Goal: Task Accomplishment & Management: Use online tool/utility

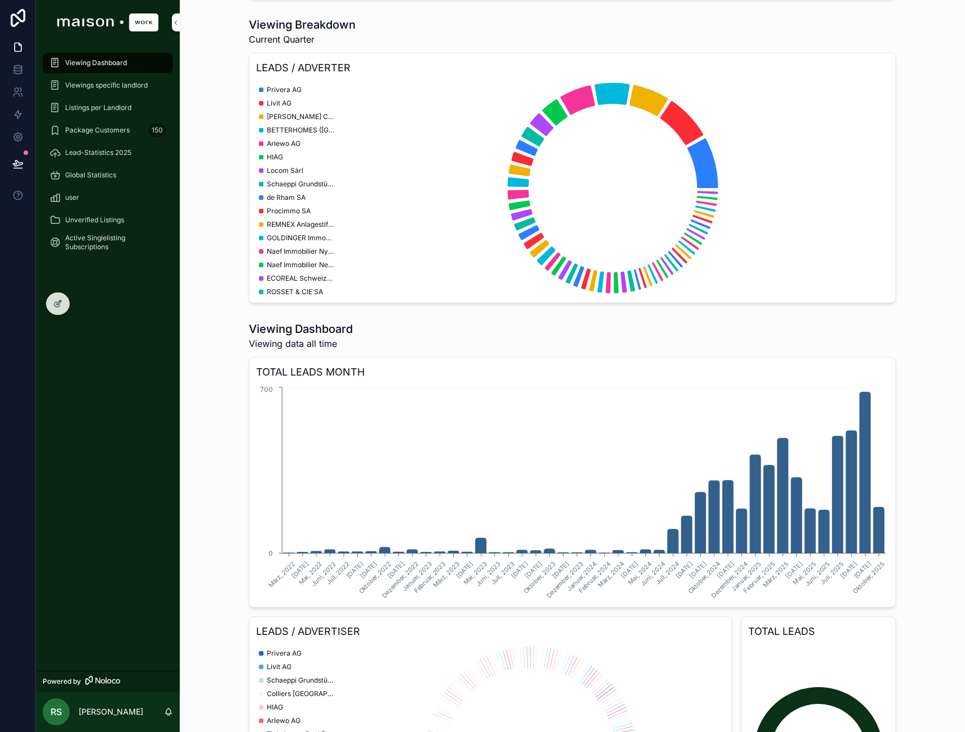
scroll to position [1517, 0]
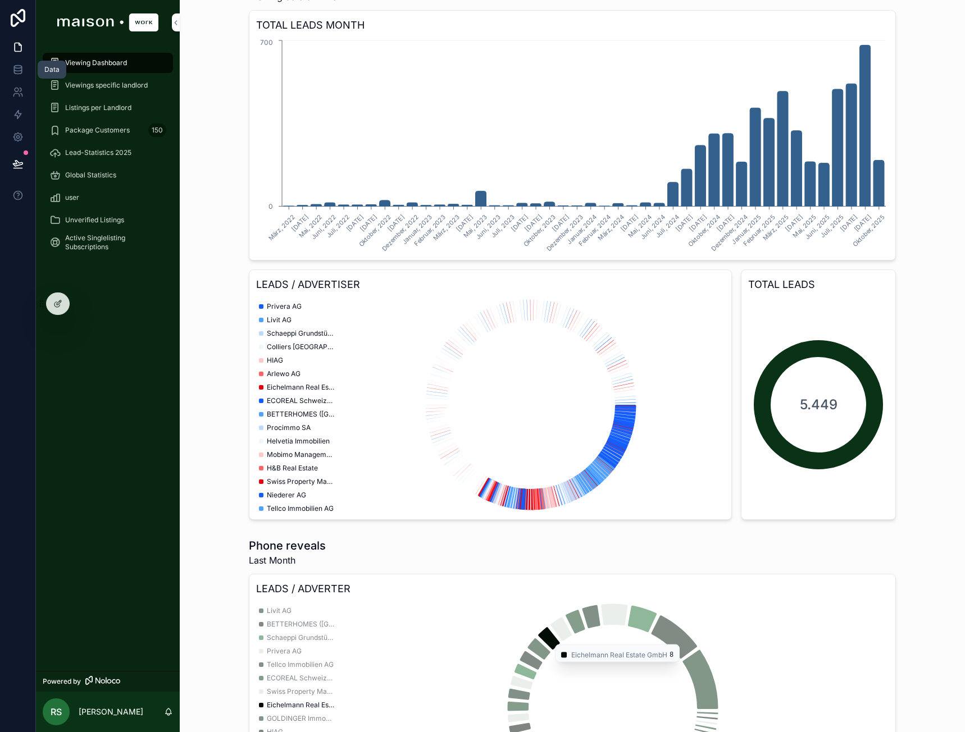
click at [21, 66] on icon at bounding box center [17, 67] width 7 height 3
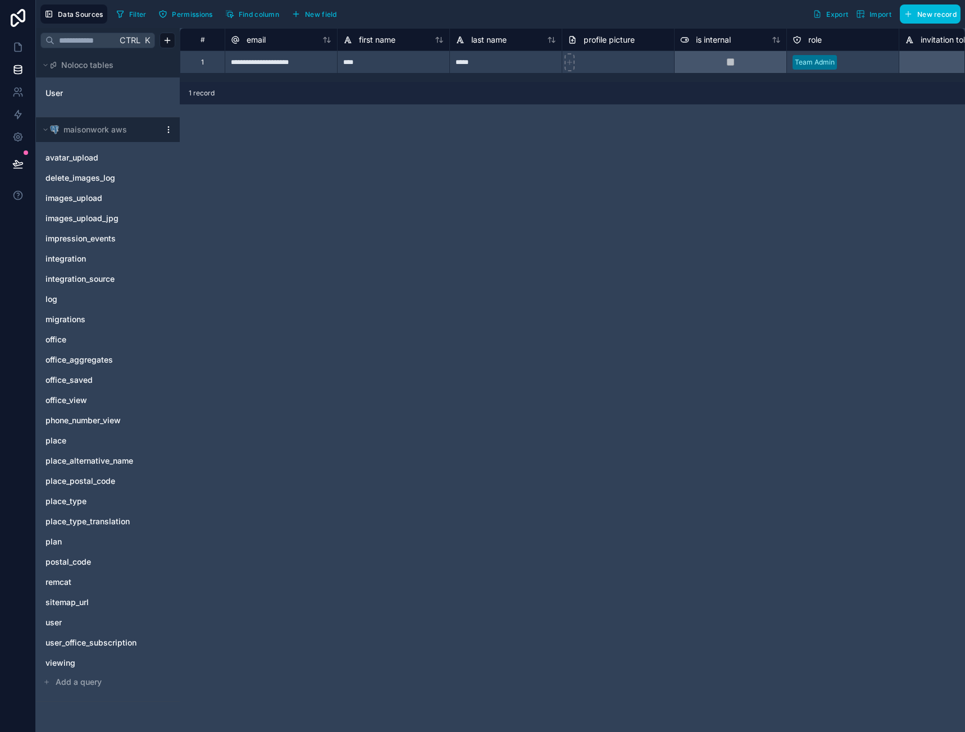
click at [79, 336] on link "office" at bounding box center [96, 339] width 102 height 11
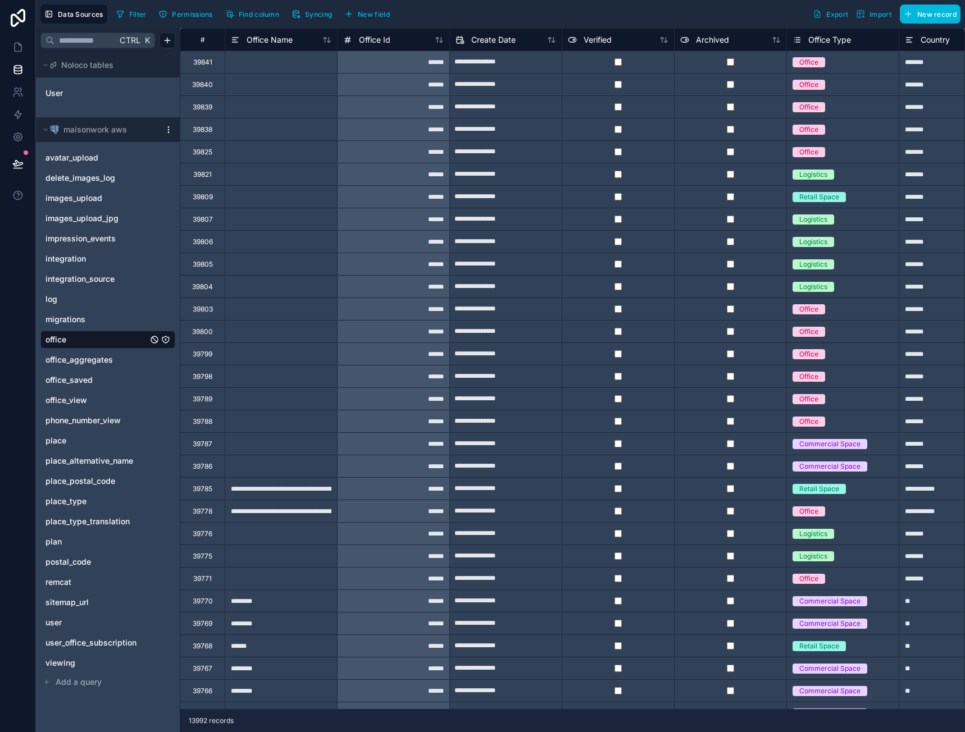
click at [137, 11] on span "Filter" at bounding box center [137, 14] width 17 height 8
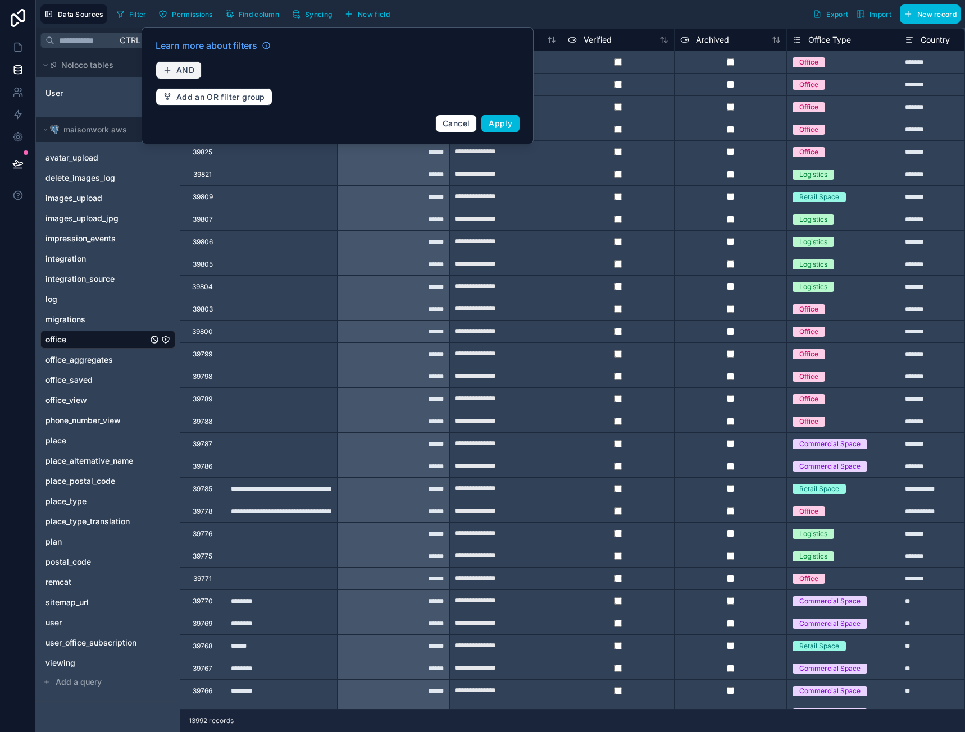
click at [193, 66] on span "AND" at bounding box center [185, 70] width 18 height 10
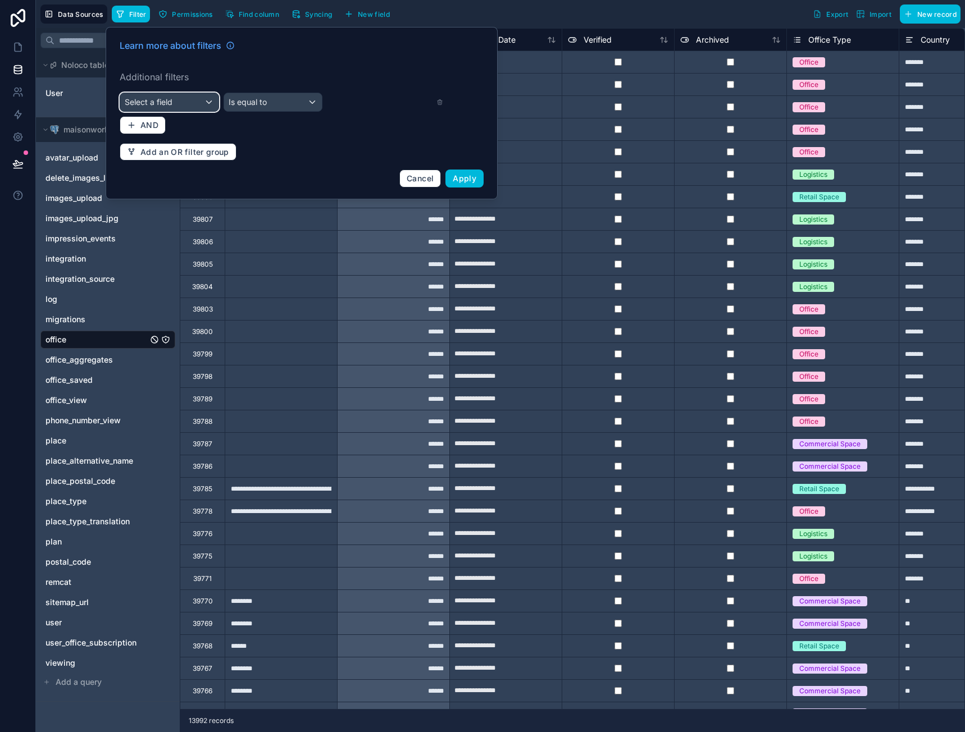
click at [201, 99] on div "Select a field" at bounding box center [169, 102] width 98 height 18
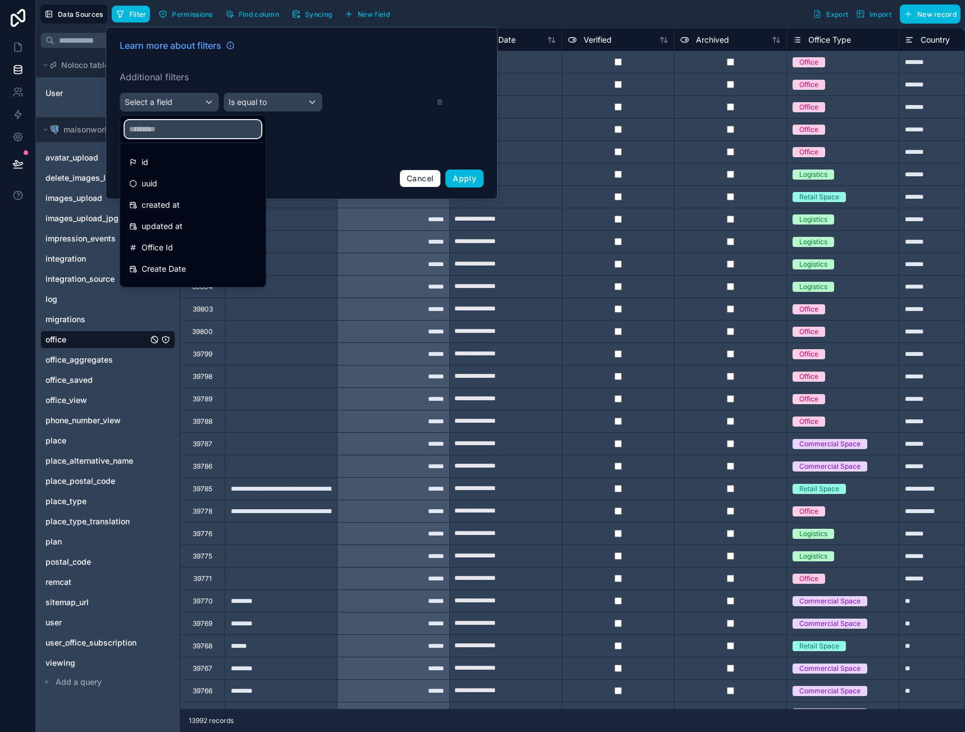
click at [169, 133] on input "text" at bounding box center [193, 129] width 136 height 18
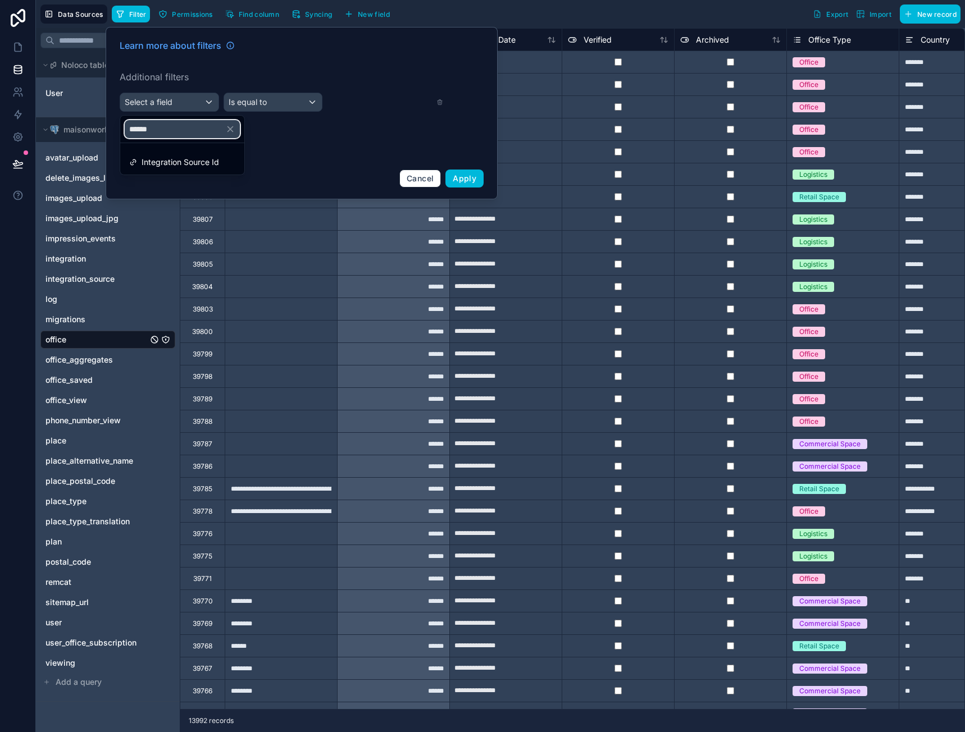
type input "******"
click at [169, 163] on span "Integration Source Id" at bounding box center [181, 162] width 78 height 13
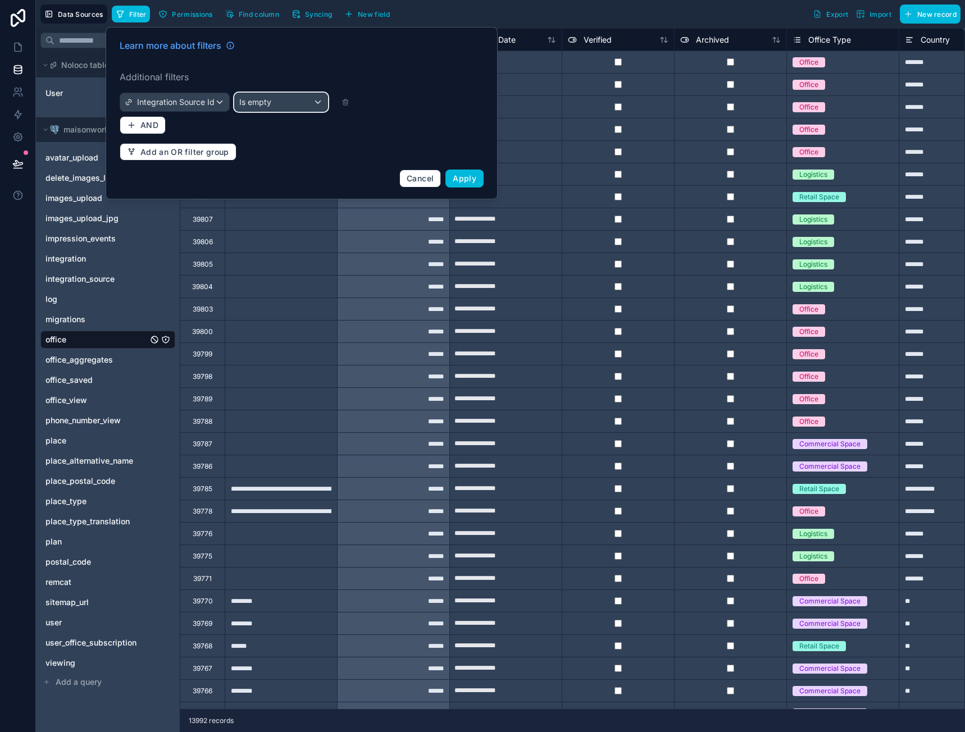
click at [280, 98] on div "Is empty" at bounding box center [281, 102] width 93 height 18
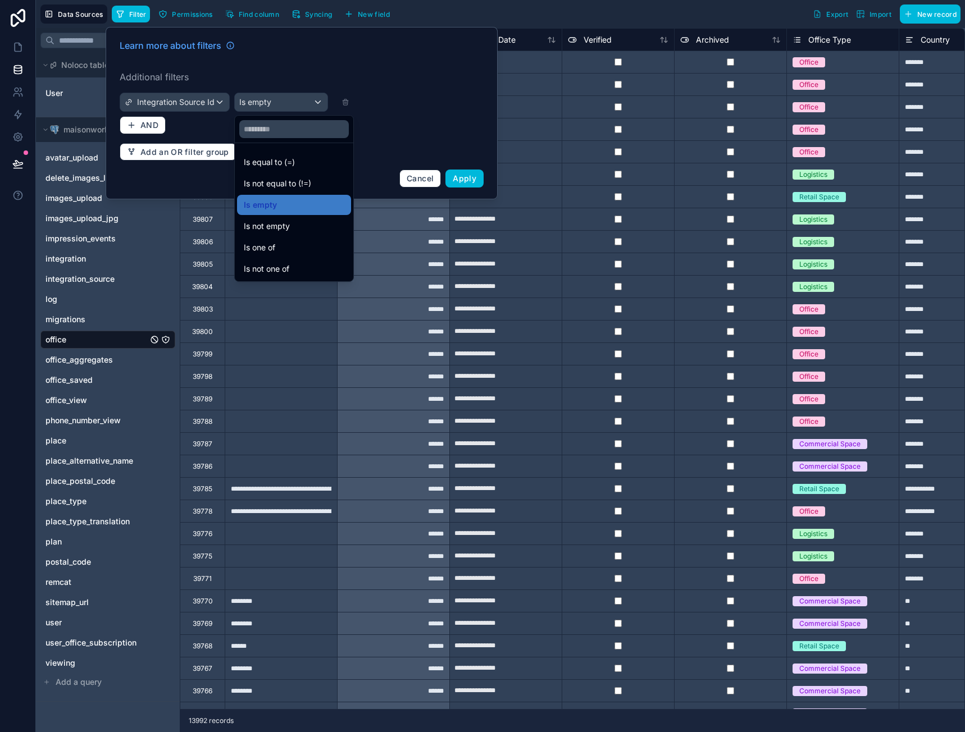
click at [283, 159] on span "Is equal to (=)" at bounding box center [269, 162] width 51 height 13
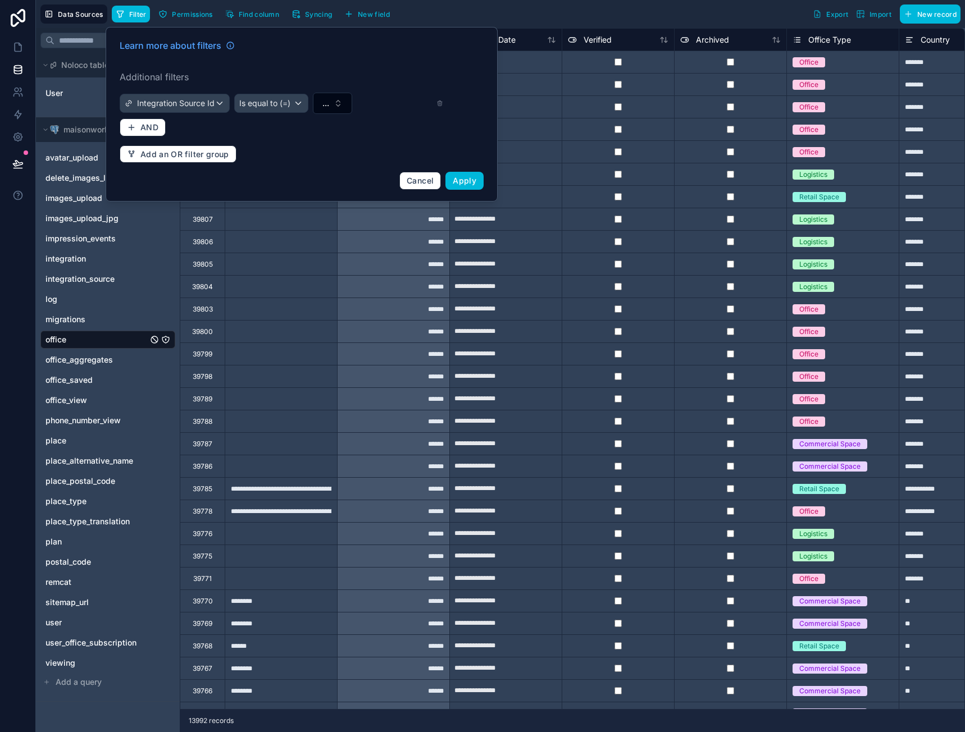
click at [334, 104] on button "..." at bounding box center [332, 103] width 39 height 21
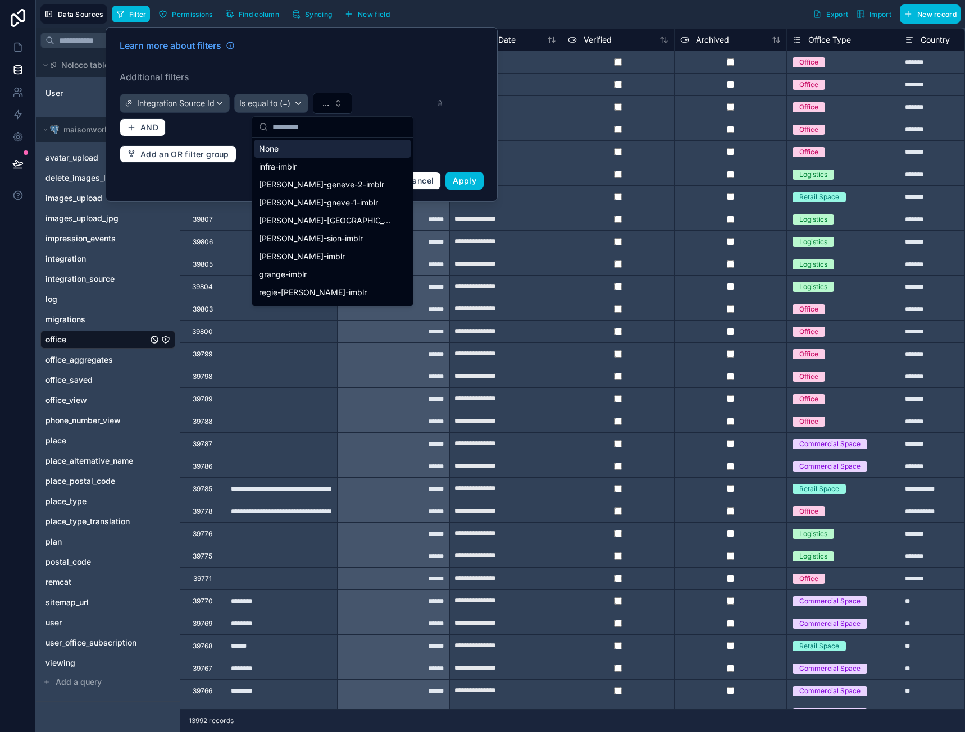
click at [313, 130] on input "text" at bounding box center [339, 127] width 134 height 20
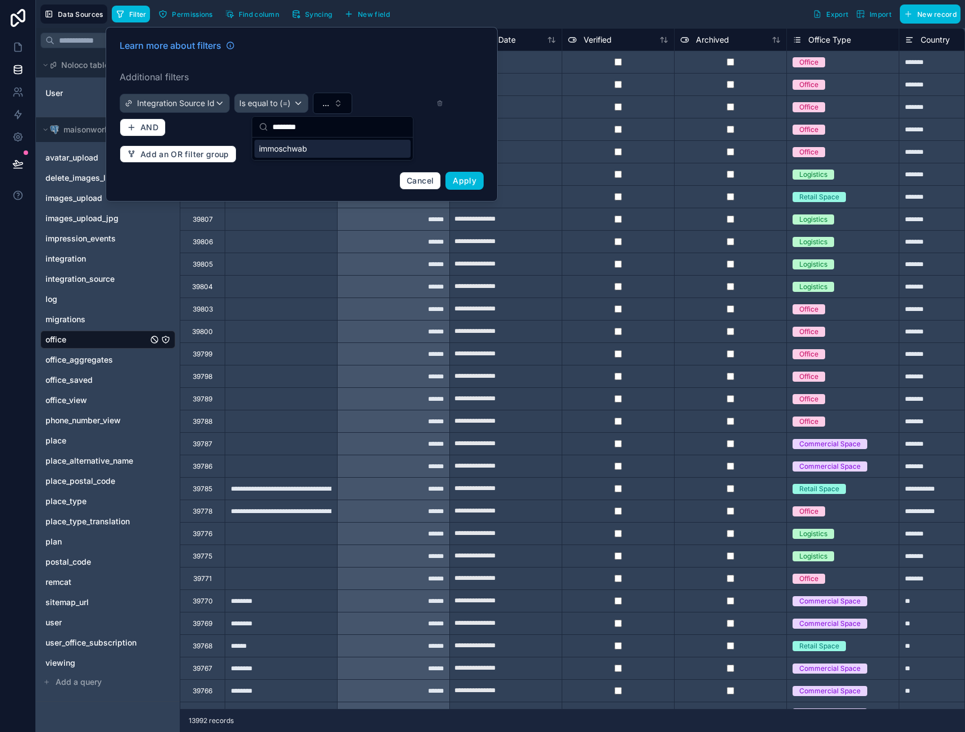
type input "********"
click at [298, 151] on span "immoschwab" at bounding box center [283, 148] width 48 height 11
click at [452, 176] on button "Apply" at bounding box center [464, 181] width 38 height 18
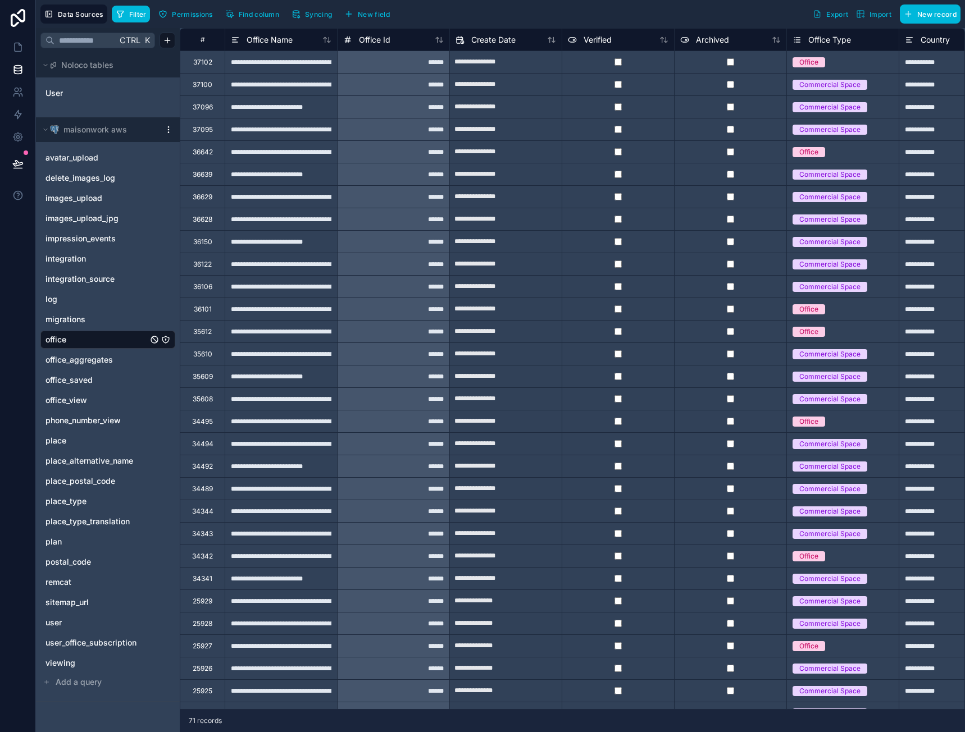
click at [143, 13] on span "Filter" at bounding box center [137, 14] width 17 height 8
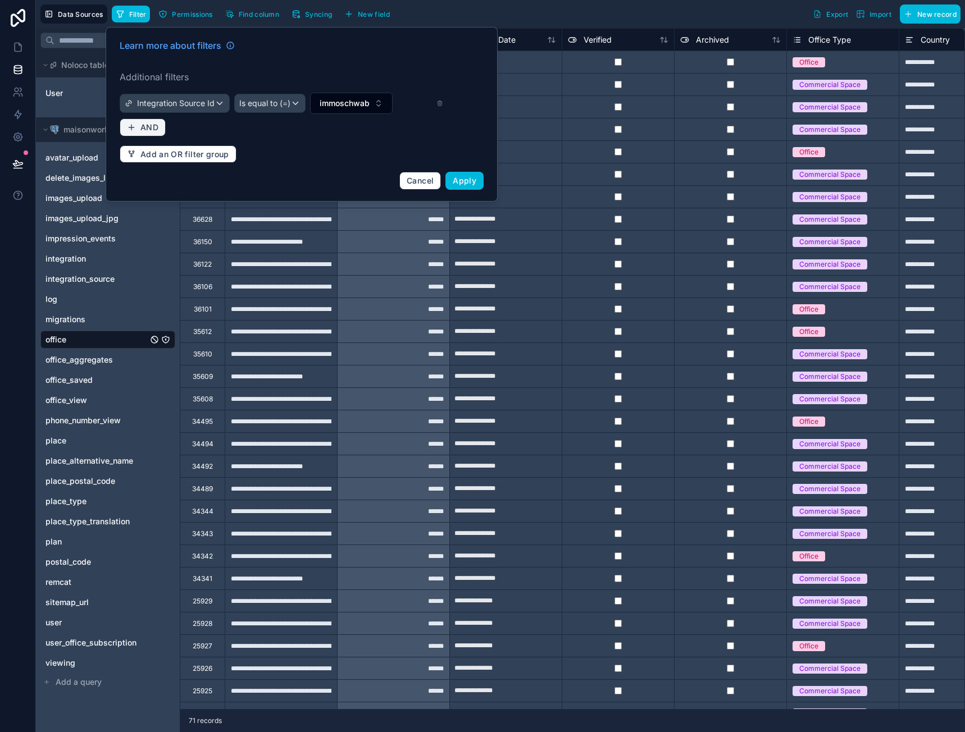
click at [161, 129] on button "AND" at bounding box center [143, 128] width 46 height 18
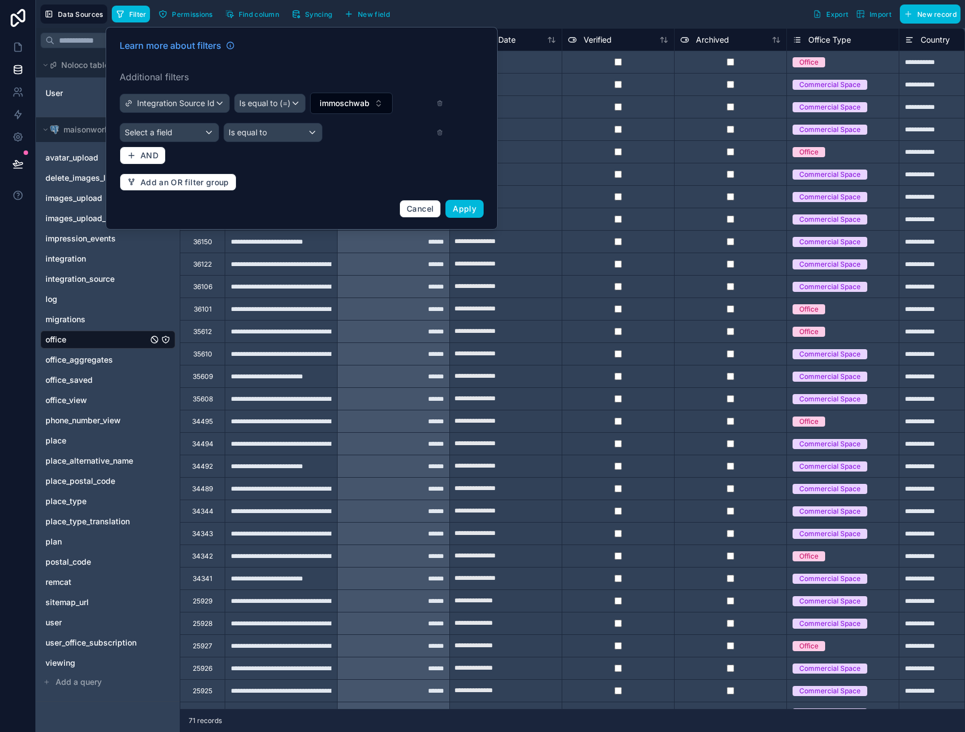
click at [180, 143] on div "Learn more about filters Additional filters Integration Source Id Is equal to (…" at bounding box center [301, 128] width 377 height 193
click at [183, 138] on div "Select a field" at bounding box center [169, 133] width 98 height 18
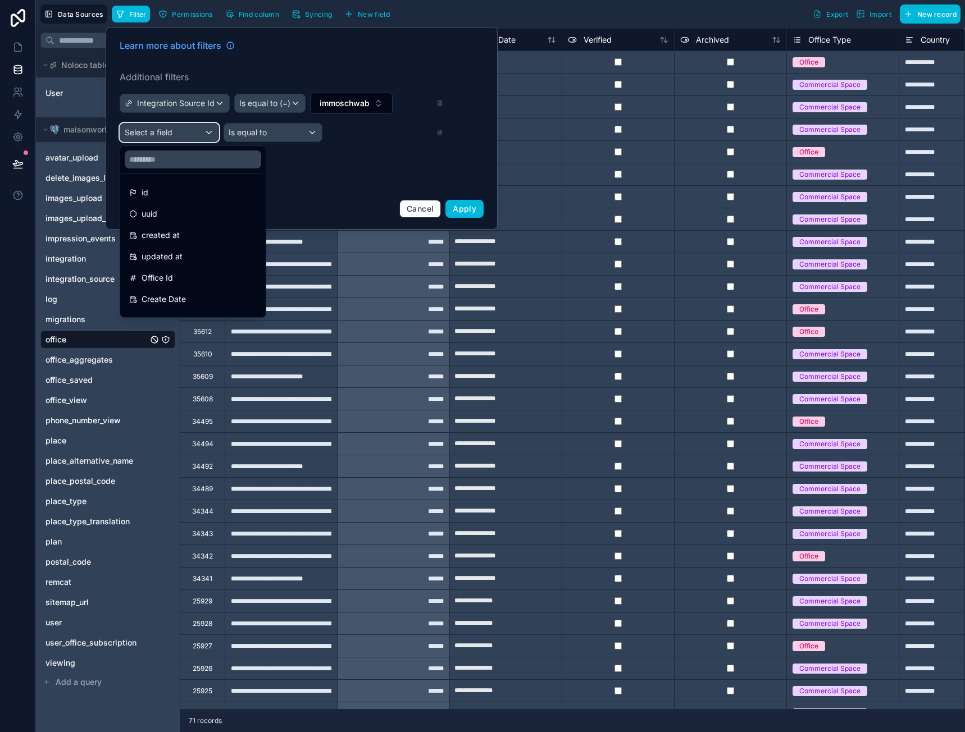
scroll to position [56, 0]
click at [165, 314] on div "Archived" at bounding box center [192, 307] width 141 height 20
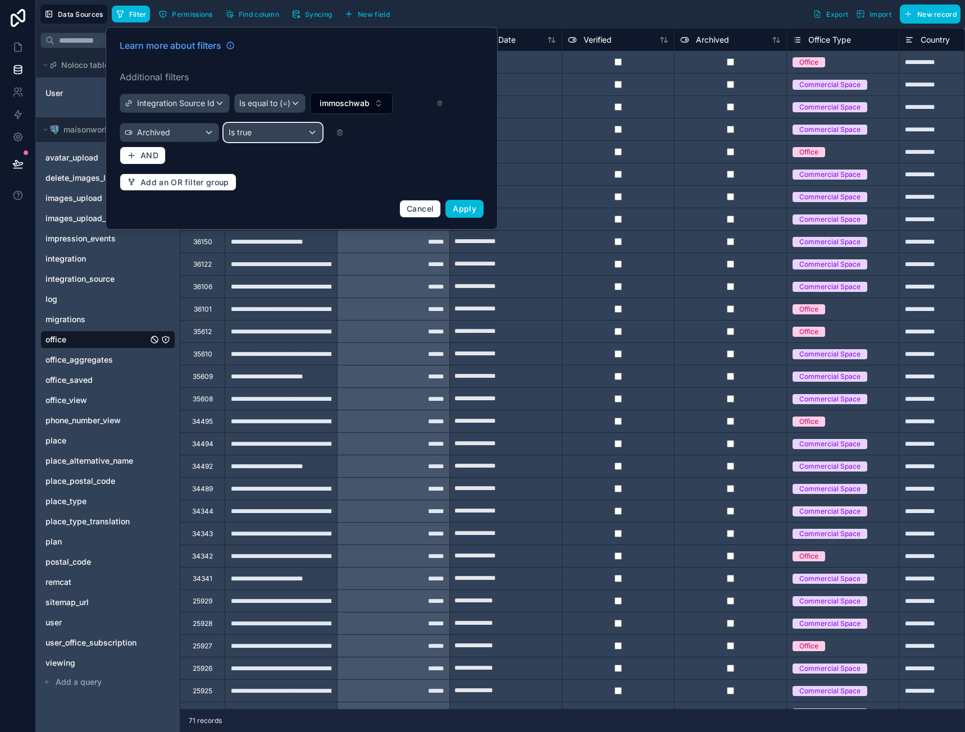
click at [288, 130] on div "Is true" at bounding box center [273, 133] width 98 height 18
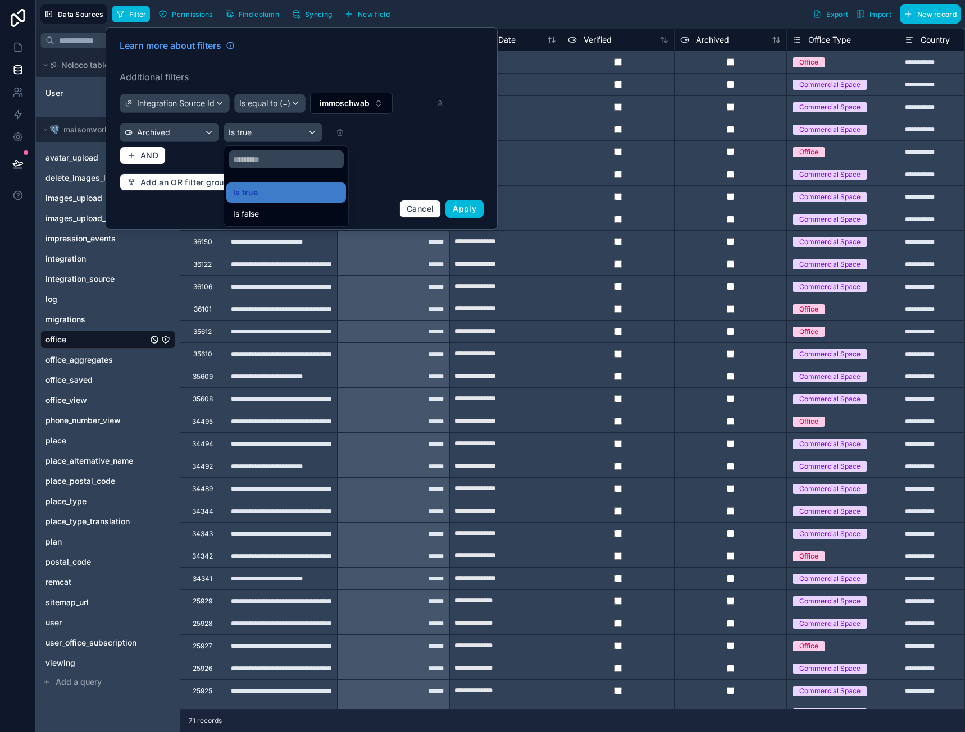
click at [271, 210] on div "Is false" at bounding box center [286, 213] width 106 height 13
click at [136, 149] on button "AND" at bounding box center [143, 156] width 46 height 18
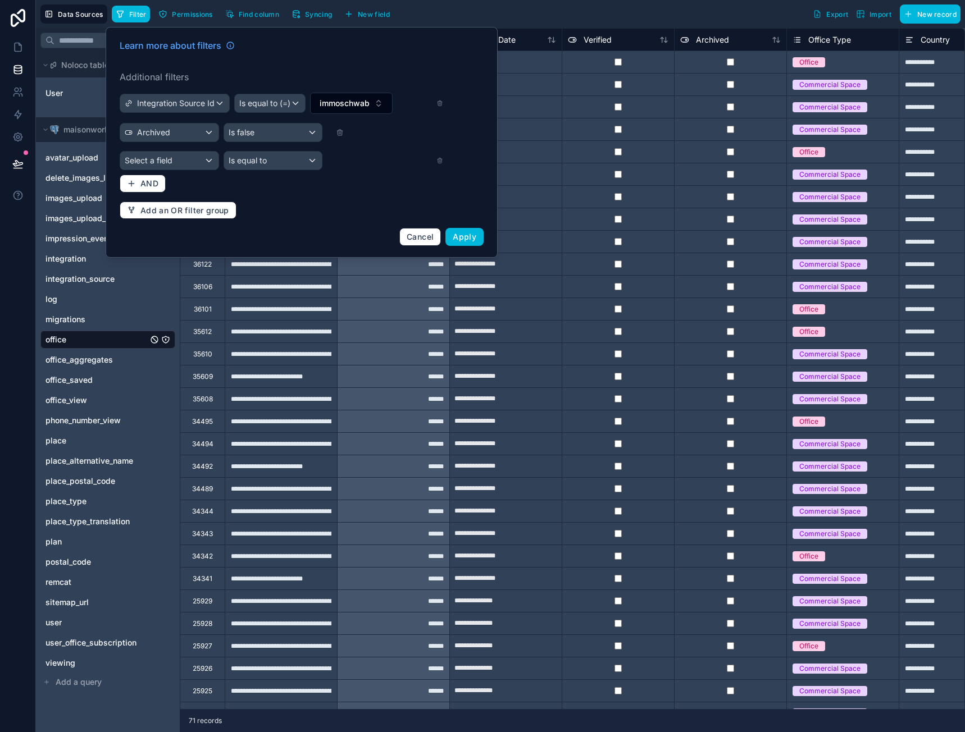
click at [158, 170] on div "Learn more about filters Additional filters Integration Source Id Is equal to (…" at bounding box center [301, 142] width 377 height 221
click at [155, 159] on span "Select a field" at bounding box center [149, 161] width 48 height 10
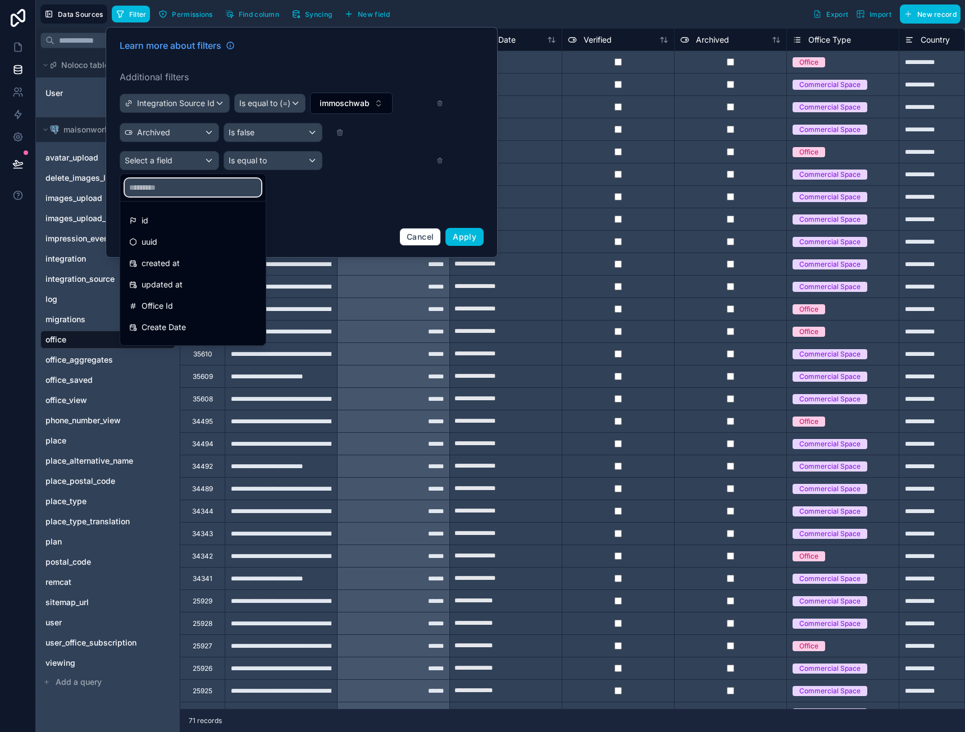
click at [160, 194] on input "text" at bounding box center [193, 188] width 136 height 18
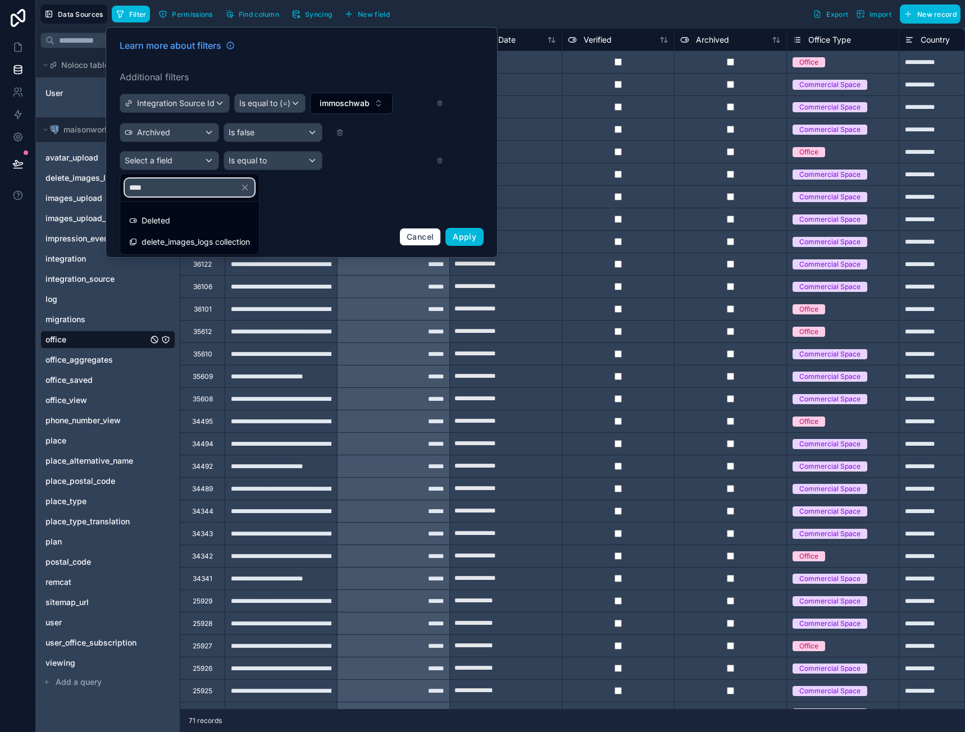
type input "****"
click at [187, 222] on div "Deleted" at bounding box center [189, 220] width 121 height 13
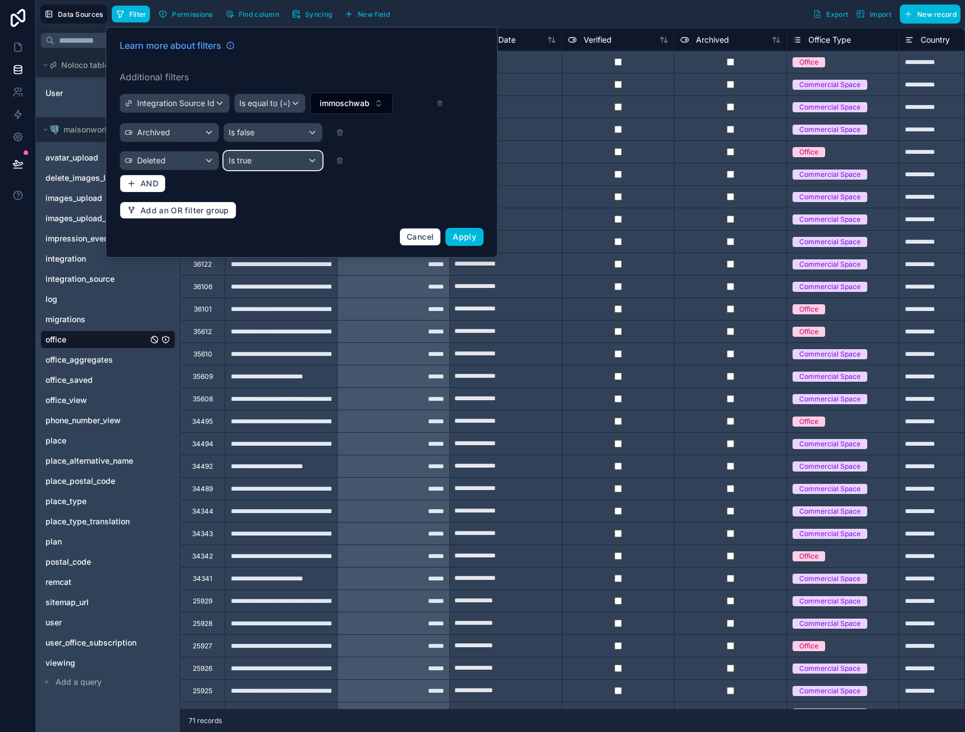
click at [263, 163] on div "Is true" at bounding box center [273, 161] width 98 height 18
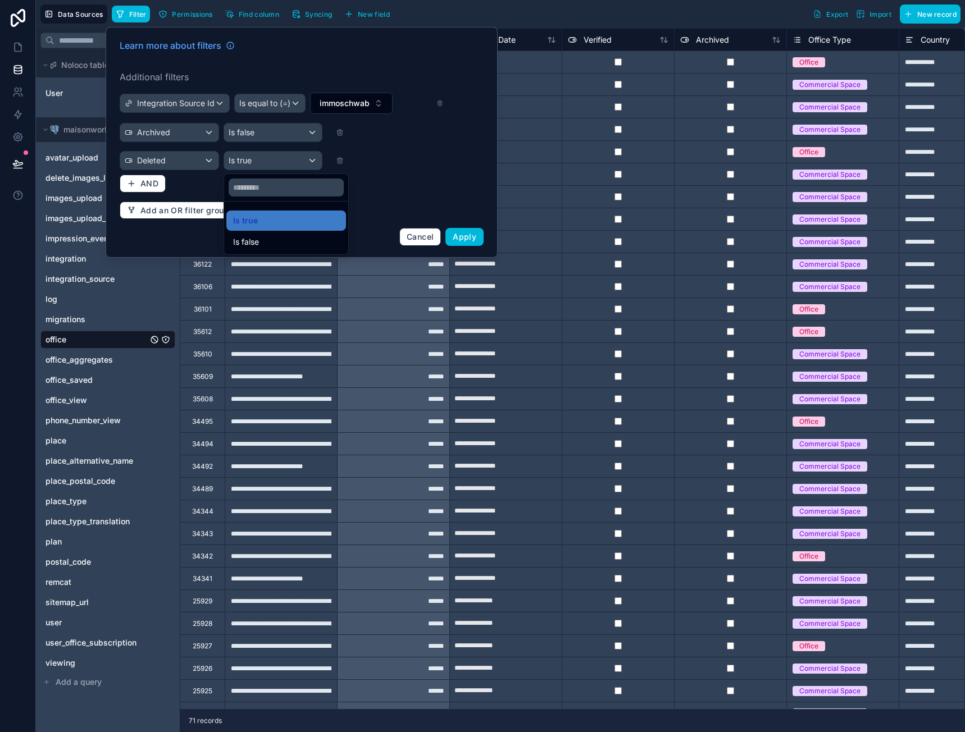
click at [256, 237] on span "Is false" at bounding box center [246, 241] width 26 height 13
click at [463, 239] on span "Apply" at bounding box center [465, 237] width 24 height 10
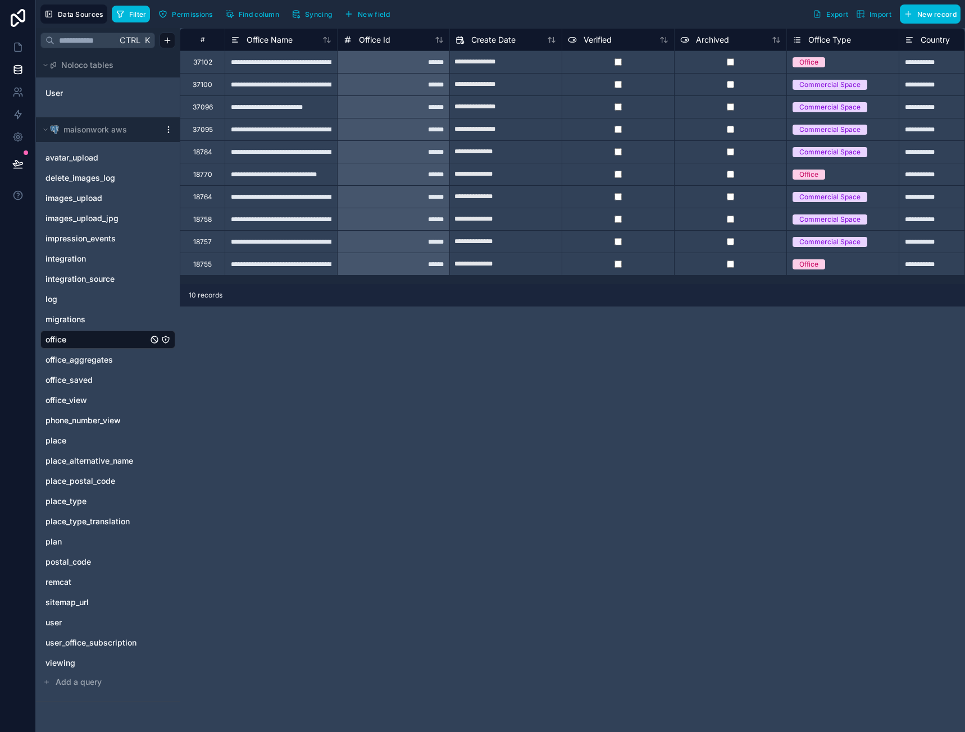
click at [733, 134] on div at bounding box center [730, 129] width 112 height 22
click at [142, 21] on button "Filter" at bounding box center [131, 14] width 39 height 17
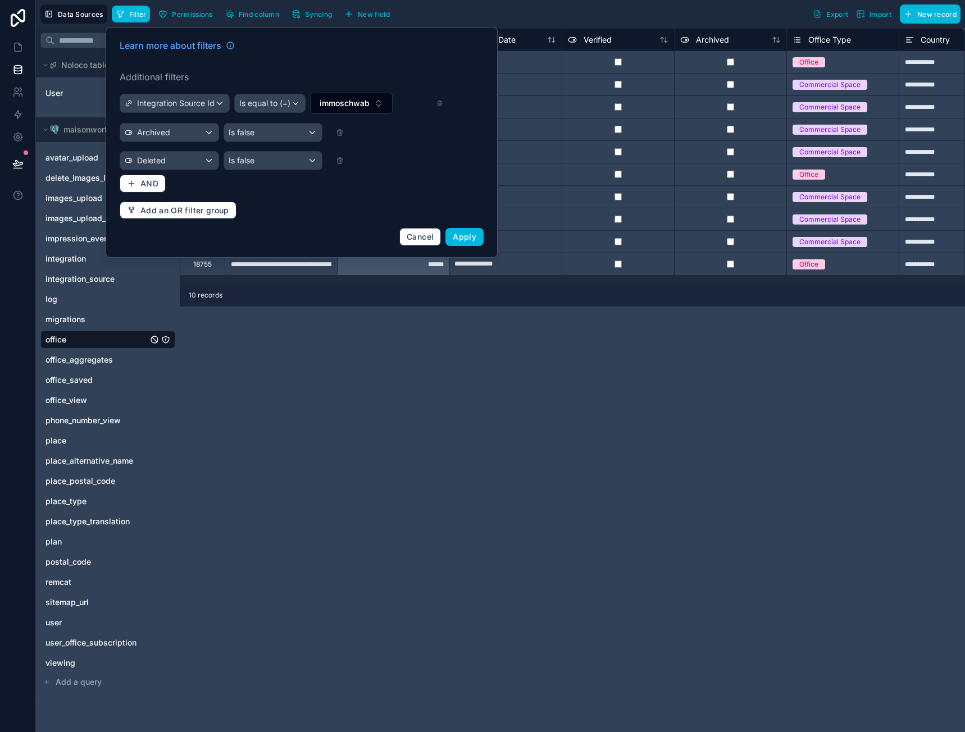
click at [443, 104] on div "Learn more about filters Additional filters Integration Source Id Is equal to (…" at bounding box center [301, 142] width 377 height 221
click at [440, 103] on icon at bounding box center [440, 104] width 0 height 2
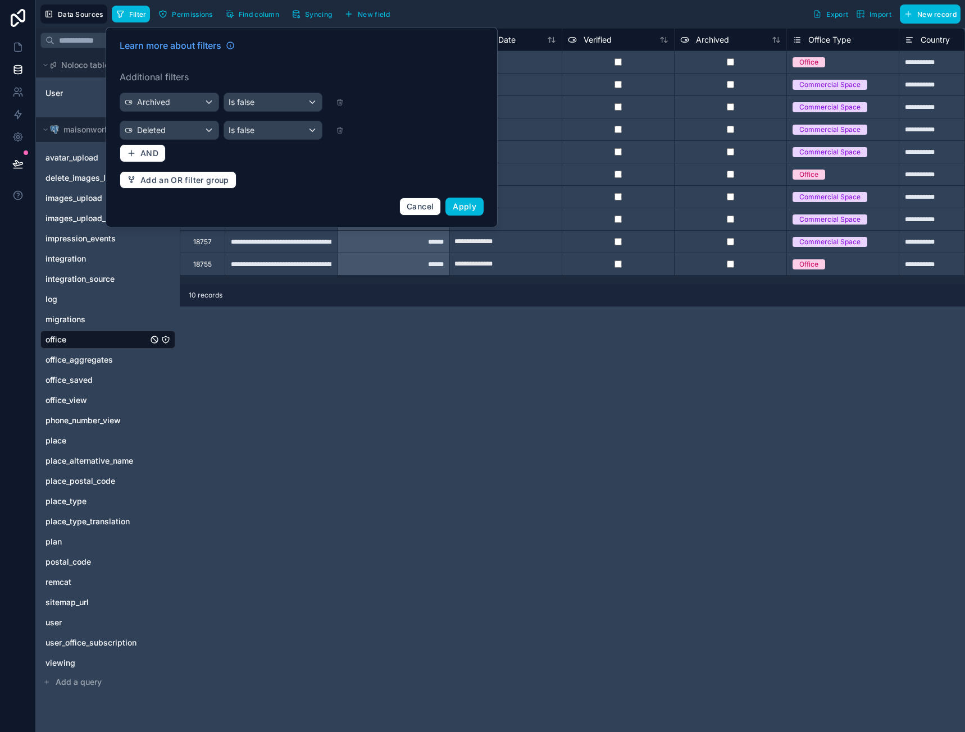
click at [339, 97] on div "Archived Is false" at bounding box center [282, 102] width 324 height 19
click at [341, 104] on icon at bounding box center [341, 103] width 0 height 2
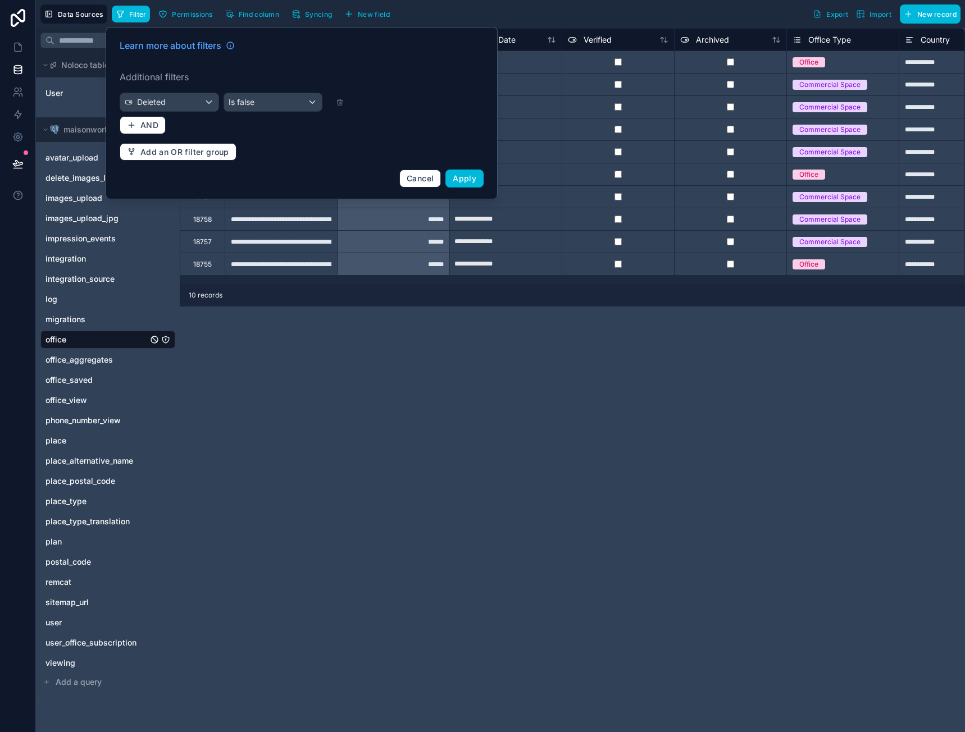
click at [340, 101] on icon at bounding box center [340, 101] width 5 height 0
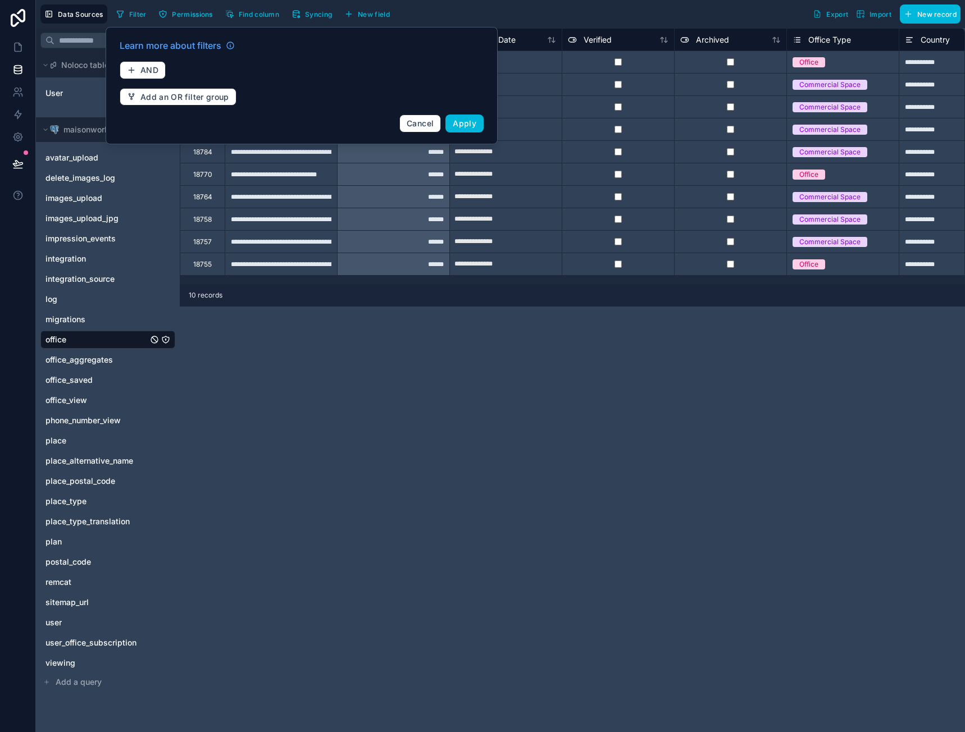
click at [472, 119] on span "Apply" at bounding box center [465, 124] width 24 height 10
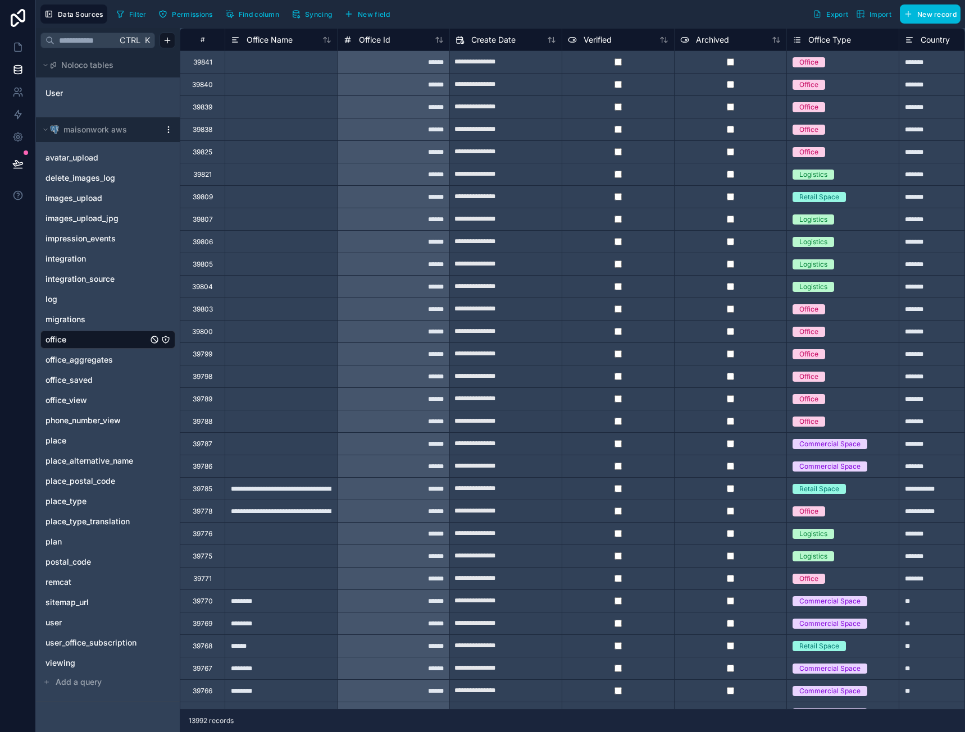
click at [141, 12] on span "Filter" at bounding box center [137, 14] width 17 height 8
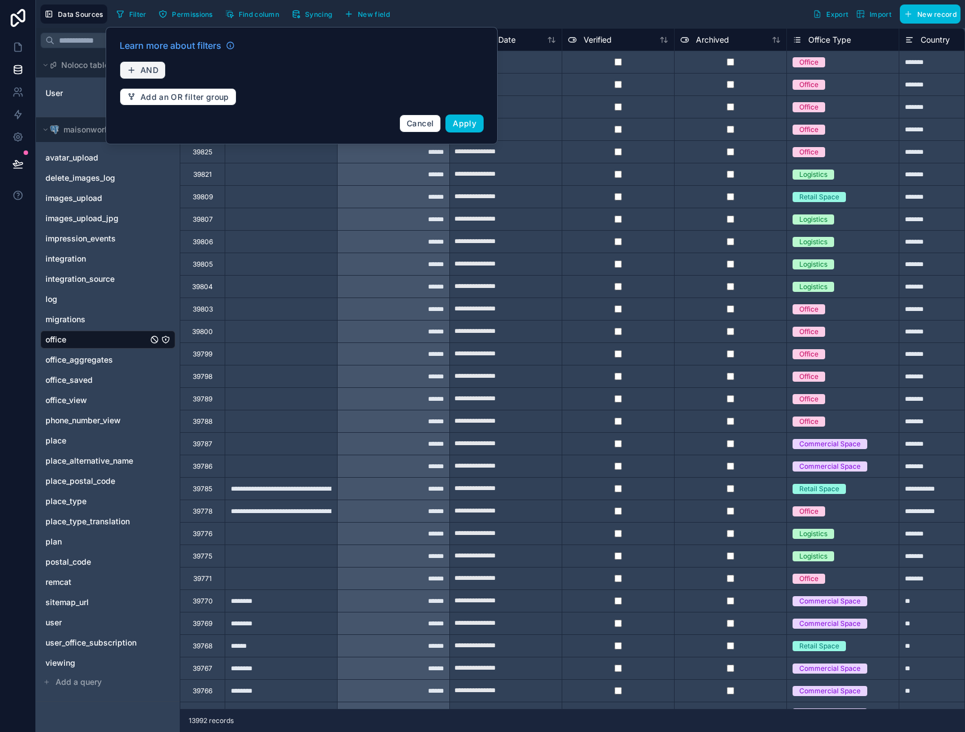
click at [135, 75] on button "AND" at bounding box center [143, 70] width 46 height 18
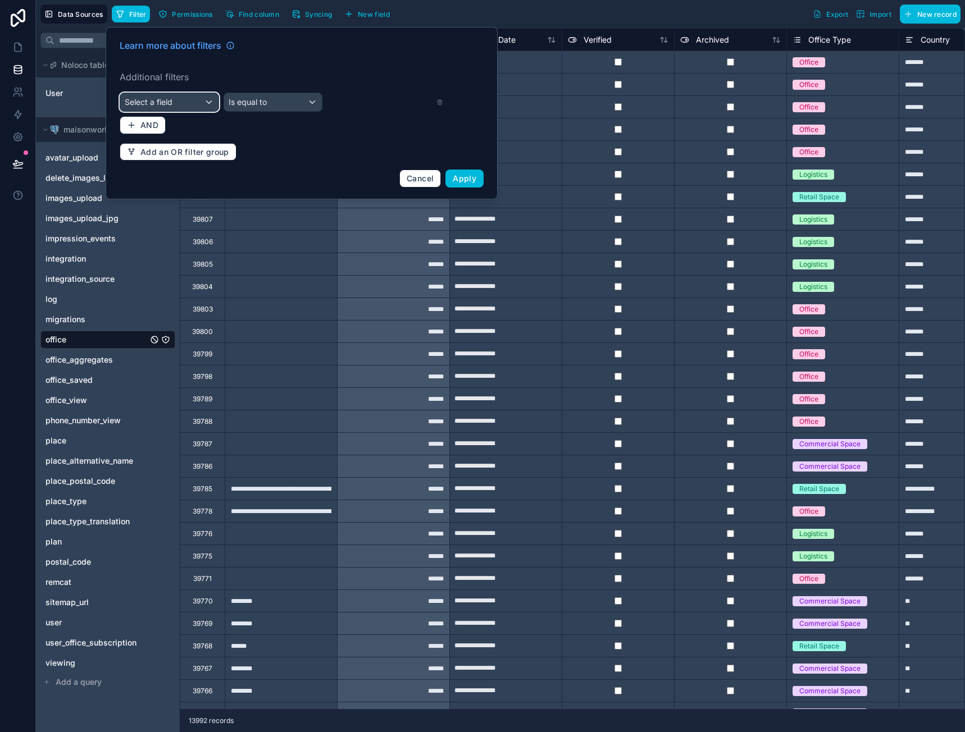
click at [156, 98] on span "Select a field" at bounding box center [149, 102] width 48 height 10
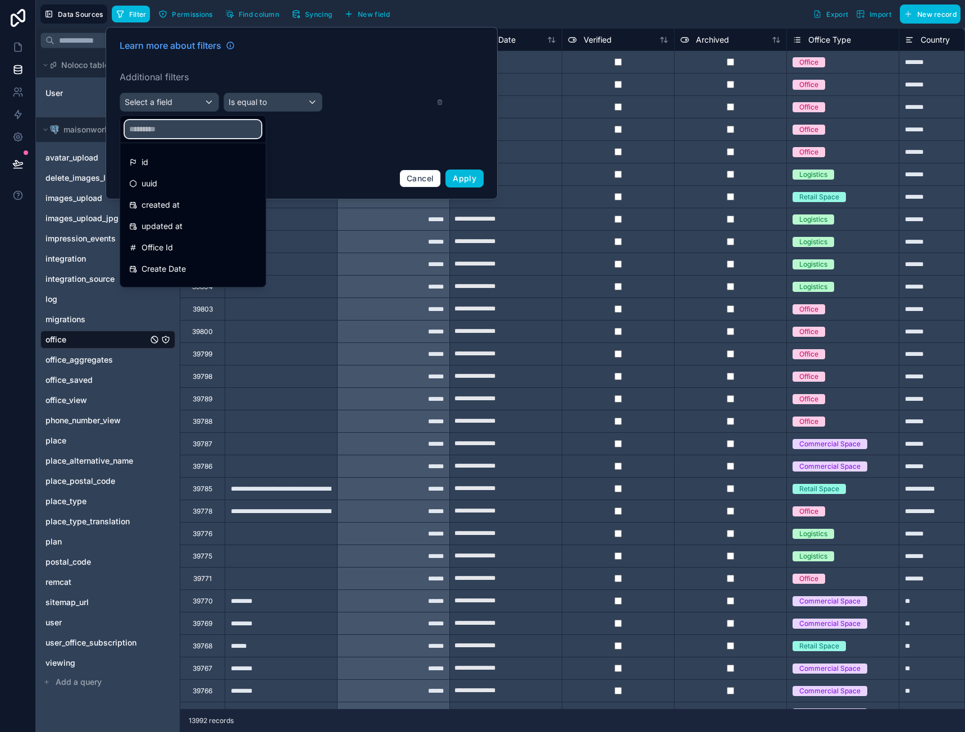
click at [170, 136] on input "text" at bounding box center [193, 129] width 136 height 18
type input "*"
click at [564, 17] on div "Filter Permissions Find column Syncing New field Export Import New record" at bounding box center [536, 13] width 849 height 19
click at [420, 182] on div at bounding box center [302, 113] width 392 height 172
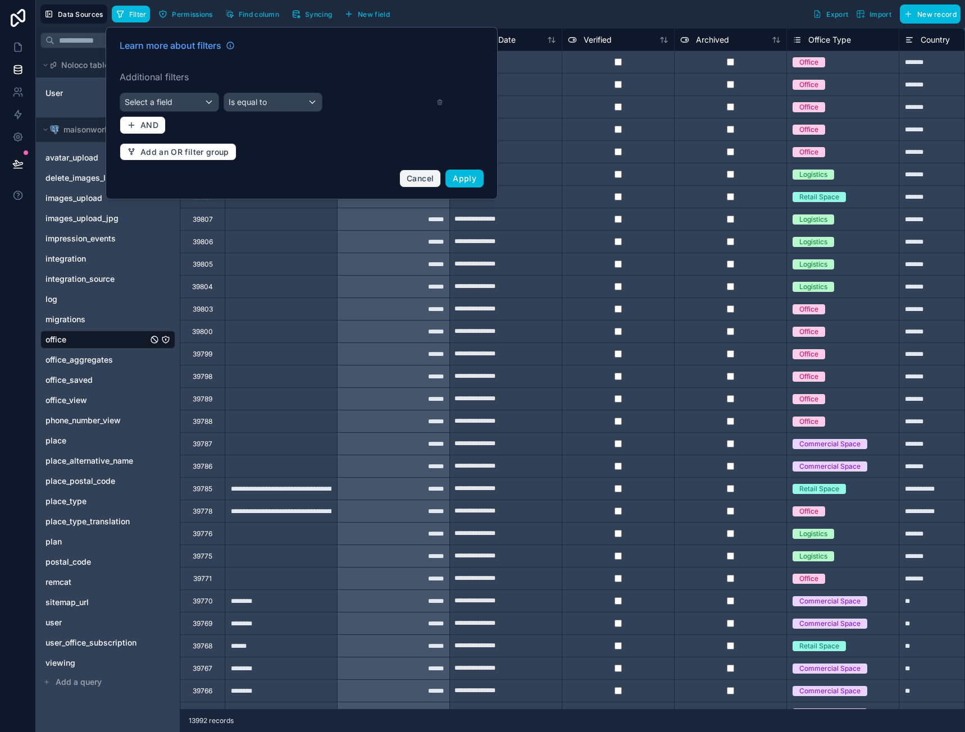
drag, startPoint x: 418, startPoint y: 179, endPoint x: 290, endPoint y: 682, distance: 519.2
click at [418, 179] on span "Cancel" at bounding box center [420, 179] width 27 height 10
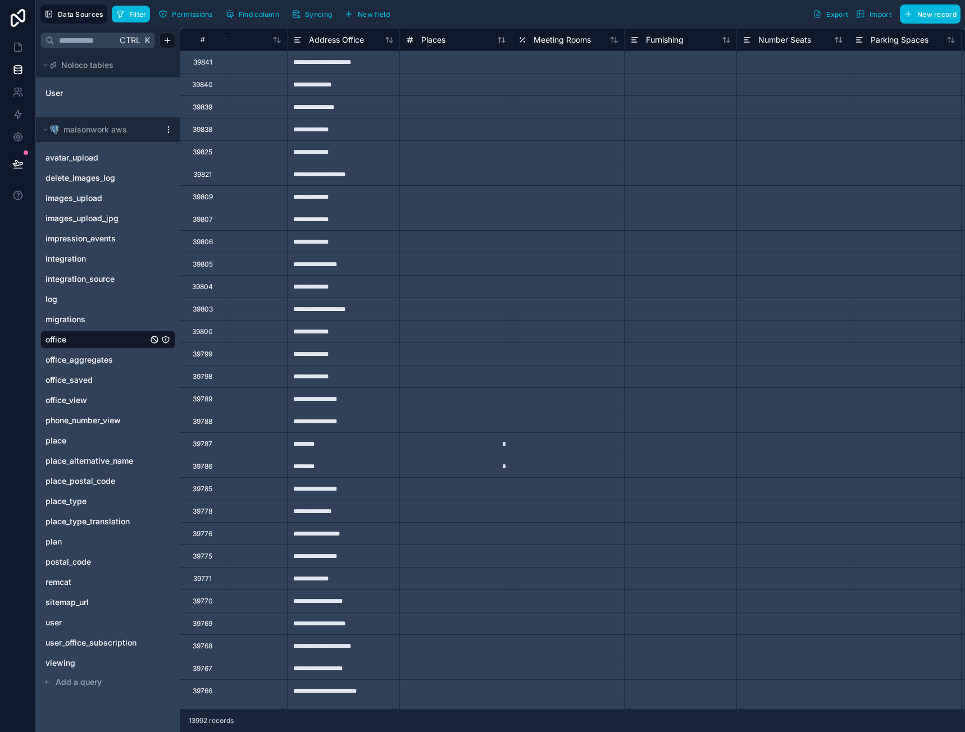
type input "**********"
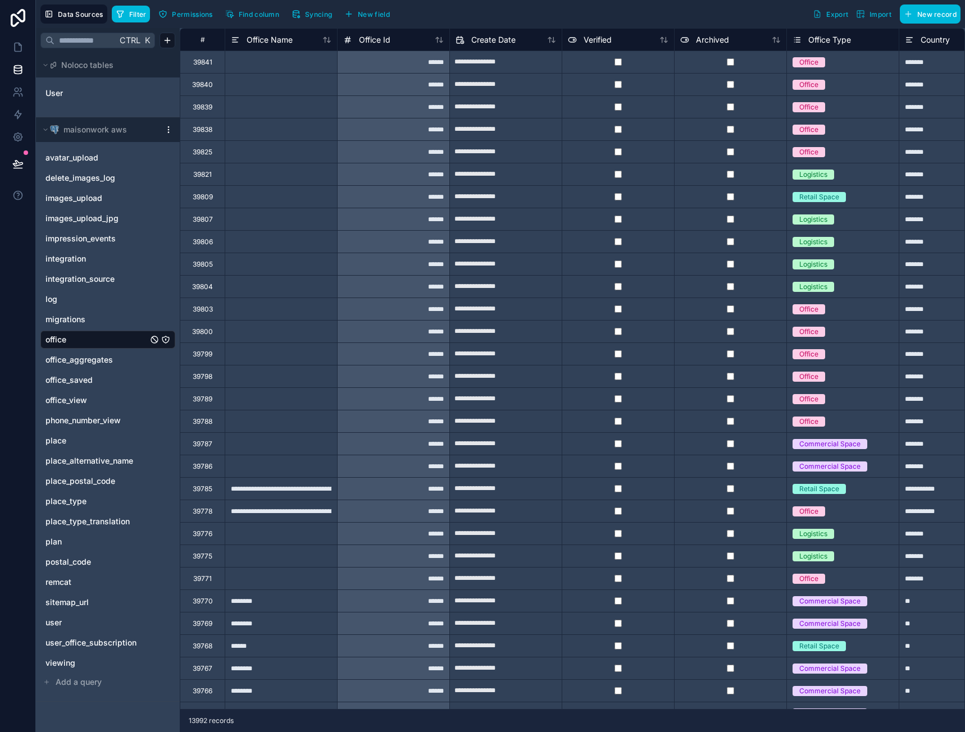
click at [133, 13] on span "Filter" at bounding box center [137, 14] width 17 height 8
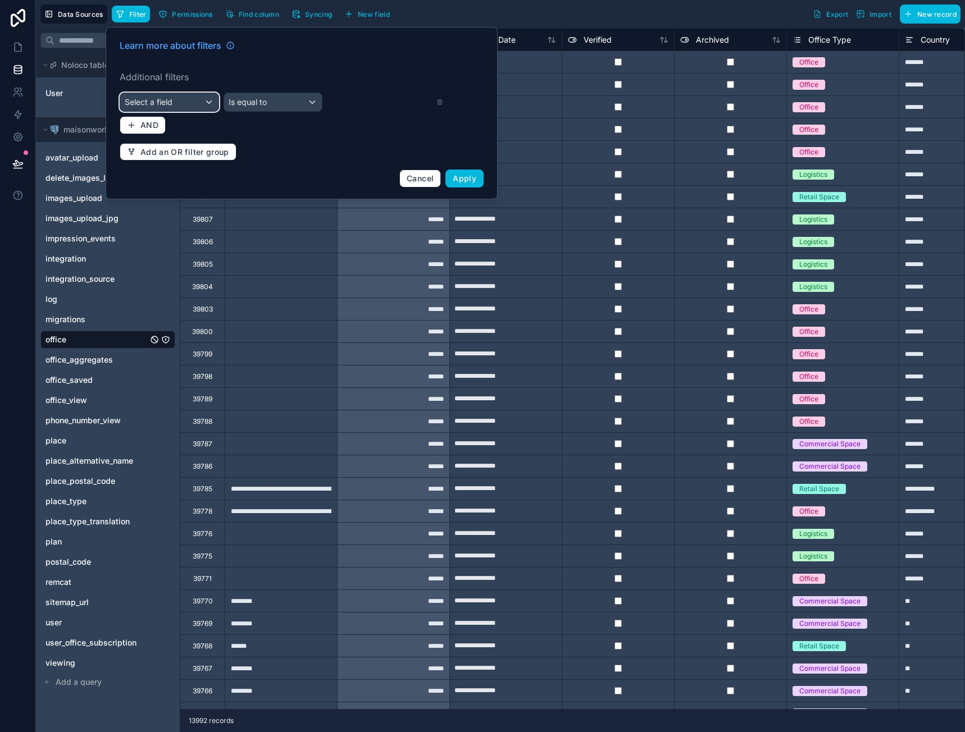
click at [176, 97] on div "Select a field" at bounding box center [169, 102] width 98 height 18
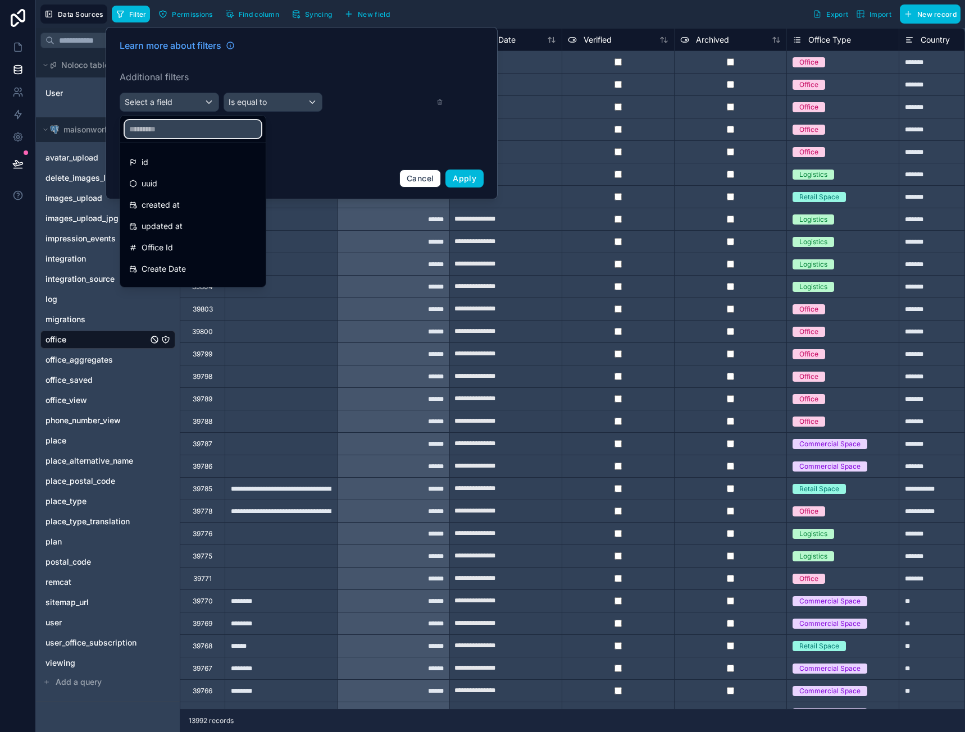
click at [170, 134] on input "text" at bounding box center [193, 129] width 136 height 18
click at [194, 225] on span "Address Office" at bounding box center [169, 228] width 55 height 13
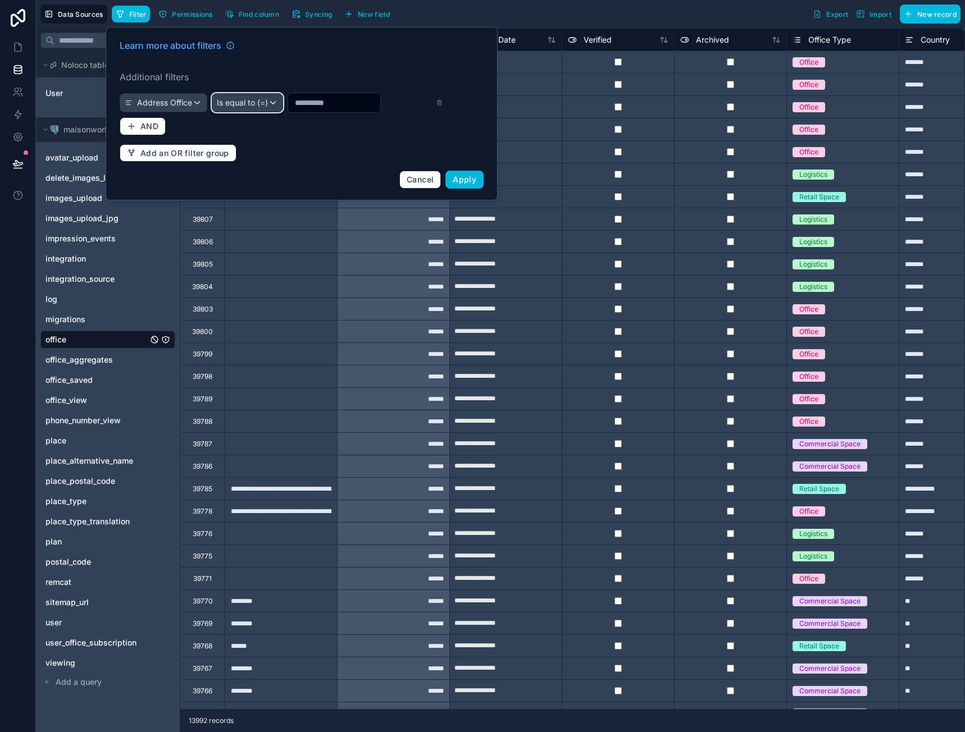
click at [238, 100] on span "Is equal to (=)" at bounding box center [242, 102] width 51 height 11
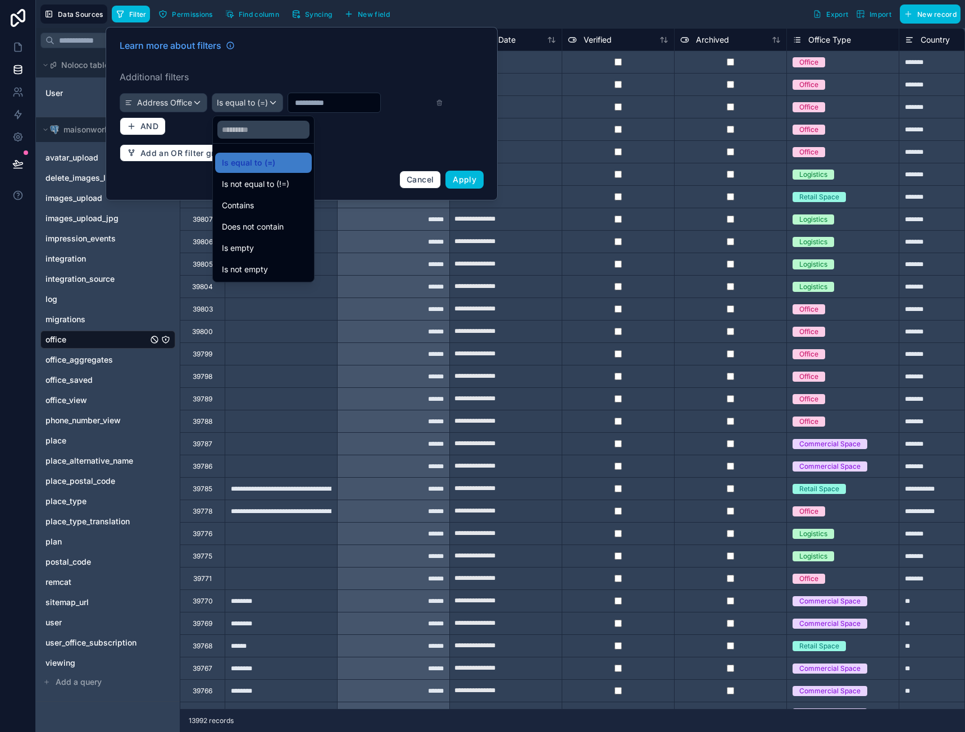
click at [282, 243] on div "Is empty" at bounding box center [263, 248] width 83 height 13
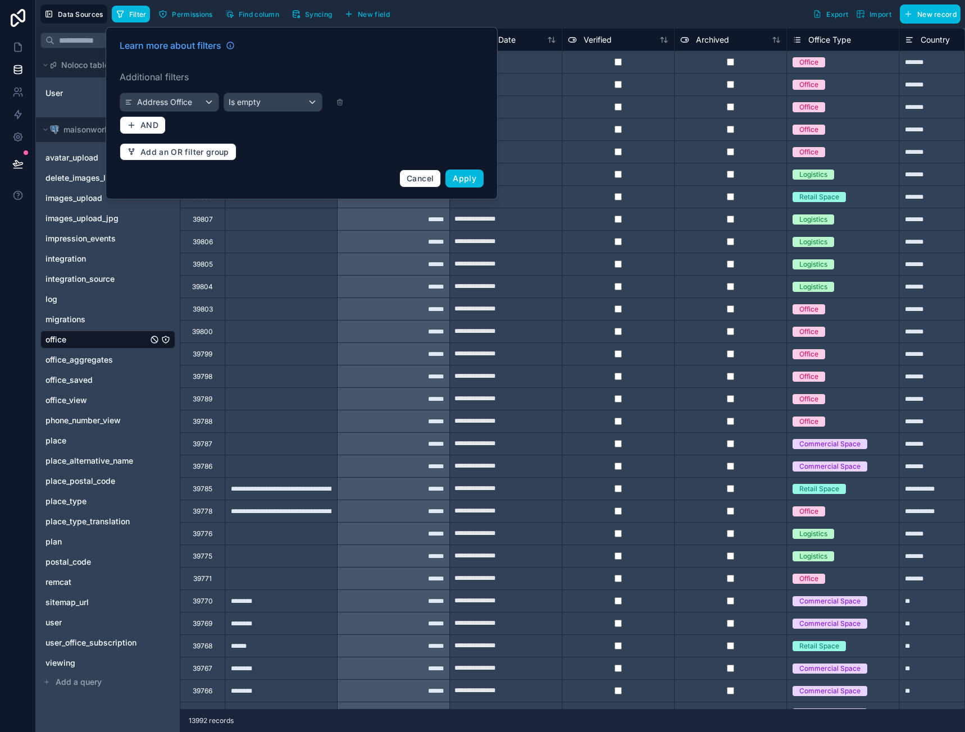
click at [460, 188] on div "Learn more about filters Additional filters Address Office Is empty AND Add an …" at bounding box center [301, 113] width 377 height 162
click at [461, 186] on button "Apply" at bounding box center [464, 179] width 38 height 18
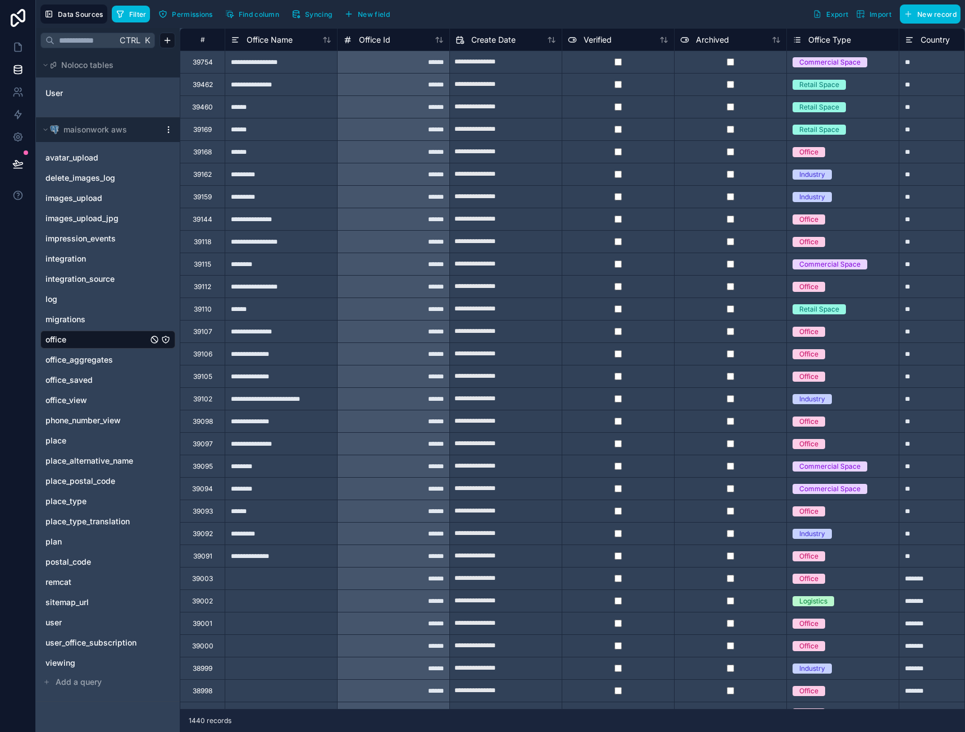
click at [133, 13] on span "Filter" at bounding box center [137, 14] width 17 height 8
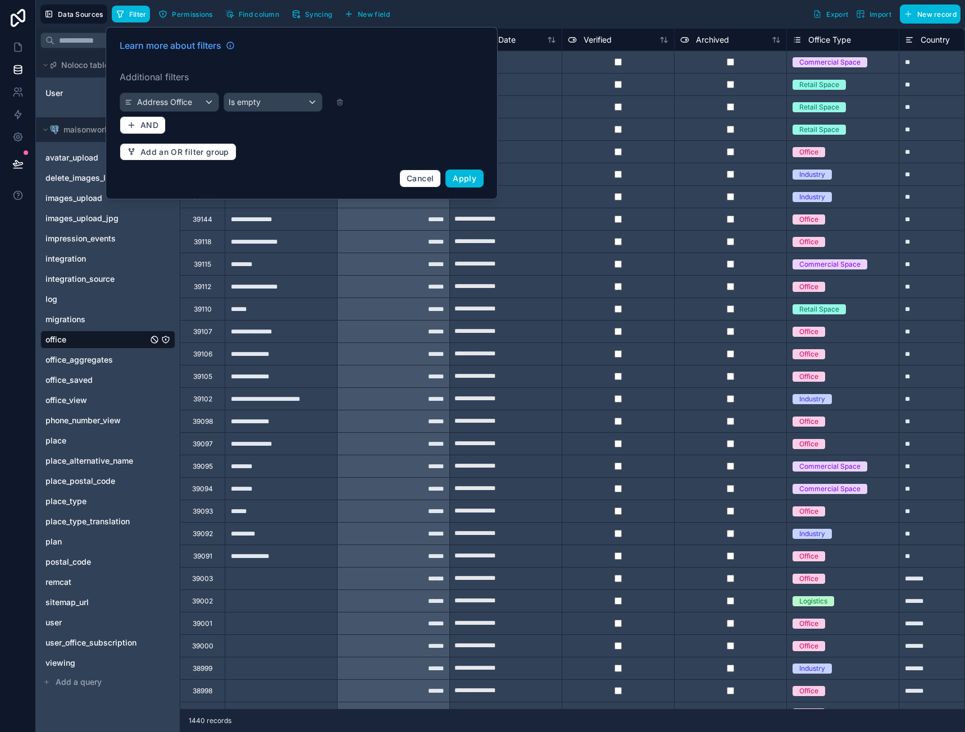
click at [341, 102] on icon at bounding box center [341, 103] width 0 height 2
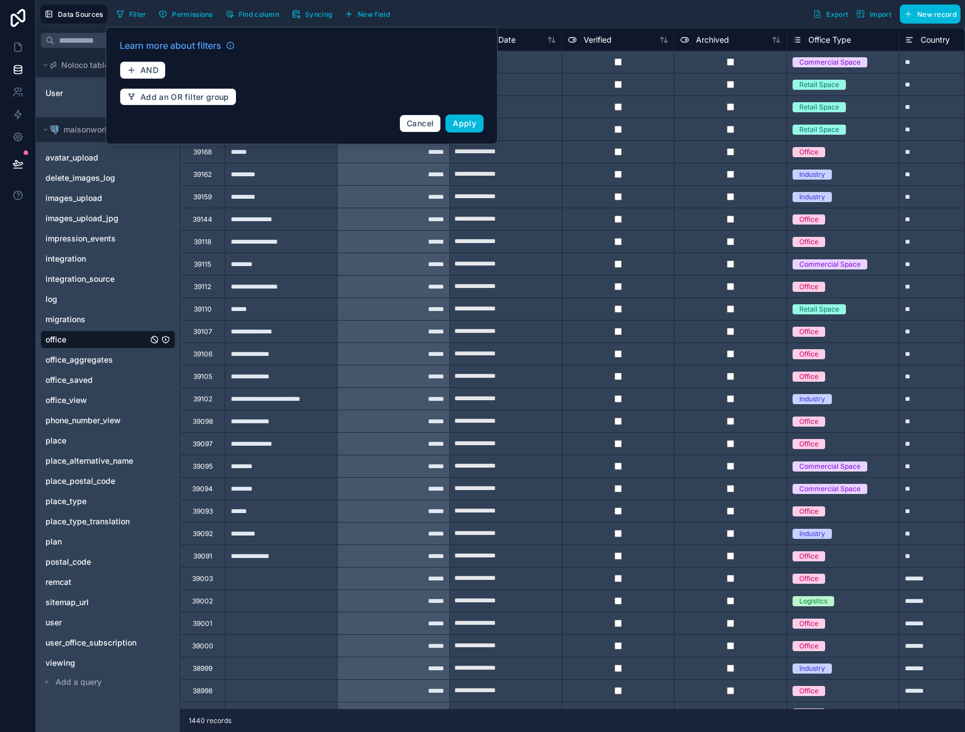
click at [467, 121] on span "Apply" at bounding box center [465, 124] width 24 height 10
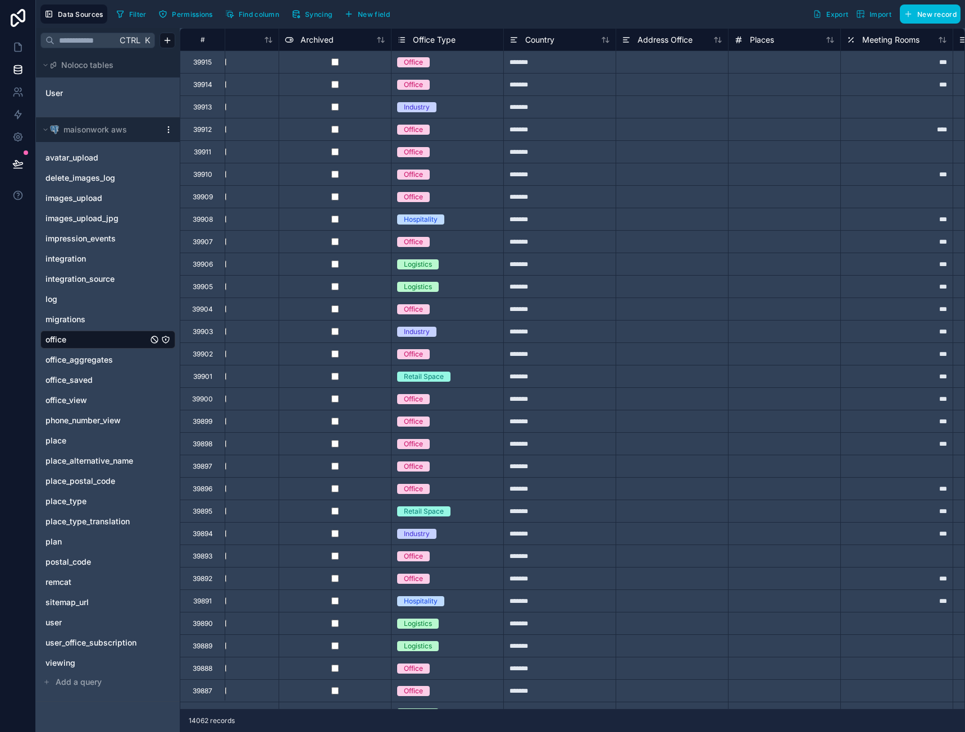
scroll to position [0, 381]
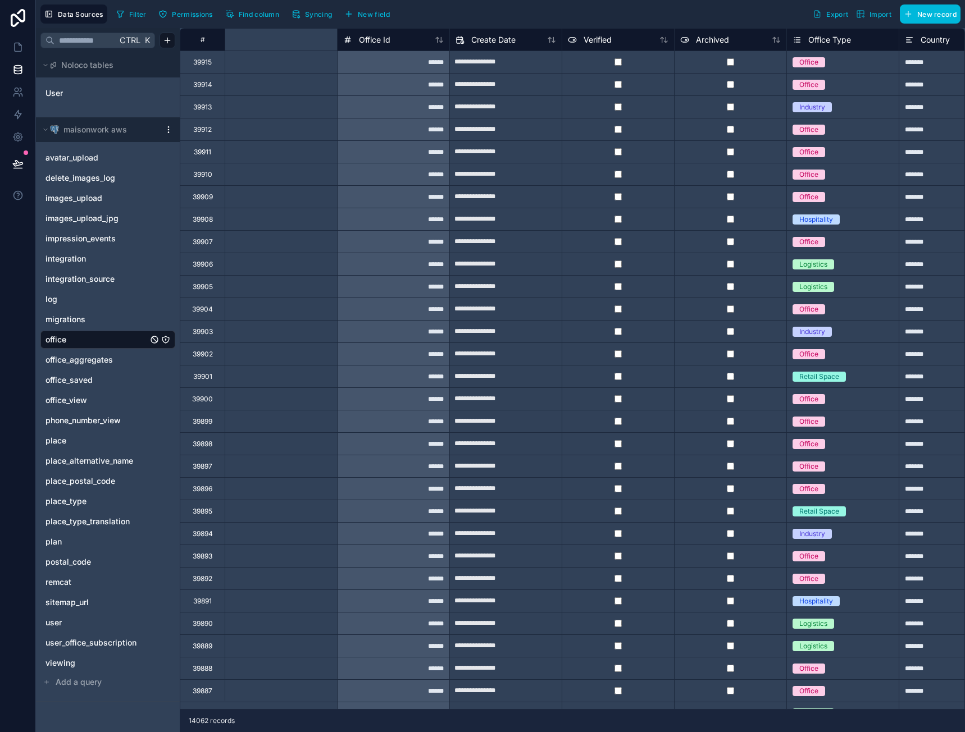
scroll to position [0, 381]
